Goal: Task Accomplishment & Management: Complete application form

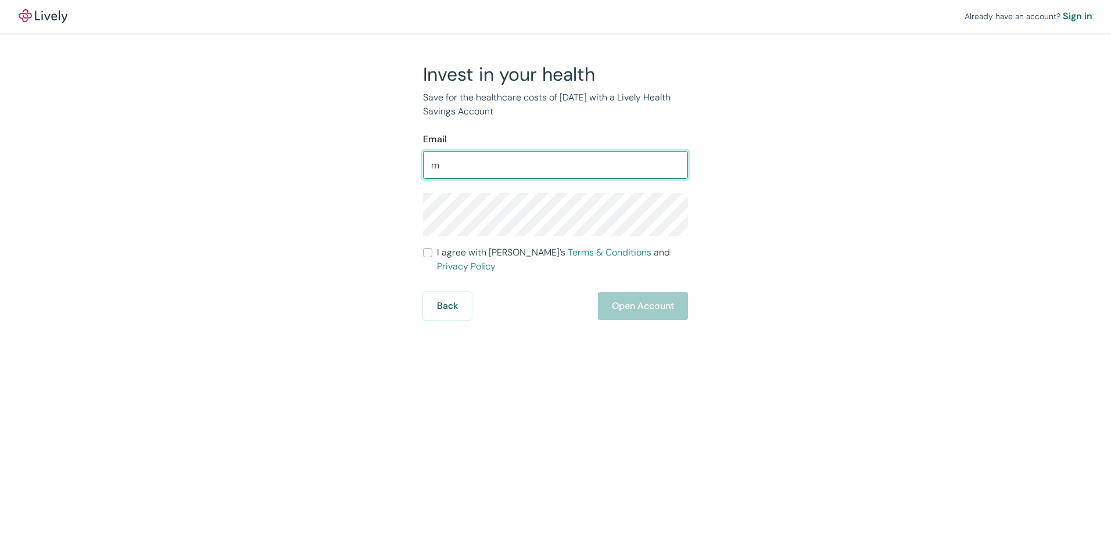
type input "[PERSON_NAME][EMAIL_ADDRESS][PERSON_NAME][DOMAIN_NAME]"
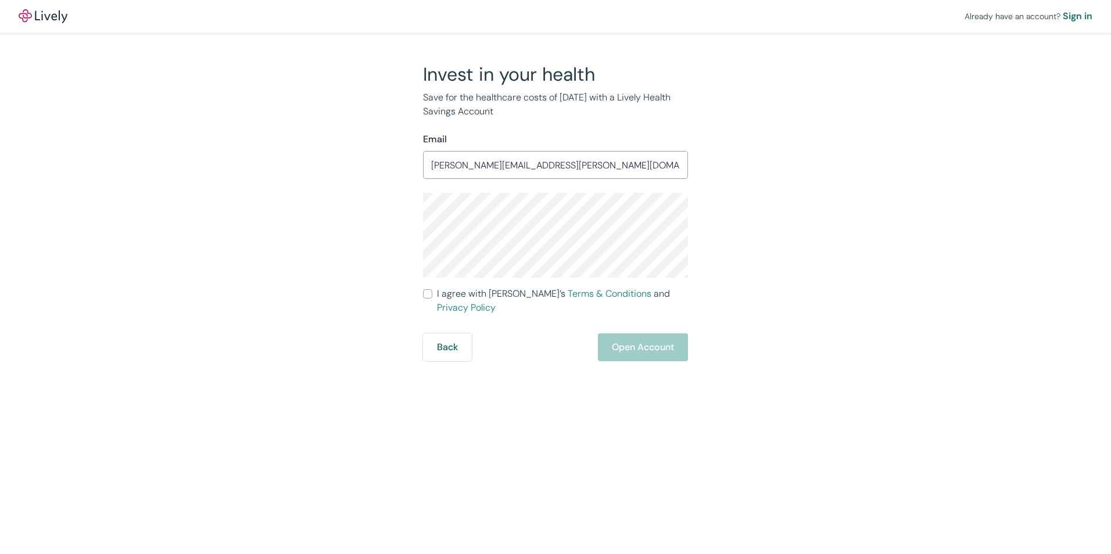
click at [428, 297] on input "I agree with Lively’s Terms & Conditions and Privacy Policy" at bounding box center [427, 293] width 9 height 9
checkbox input "true"
click at [647, 334] on button "Open Account" at bounding box center [643, 348] width 90 height 28
